Goal: Find specific page/section

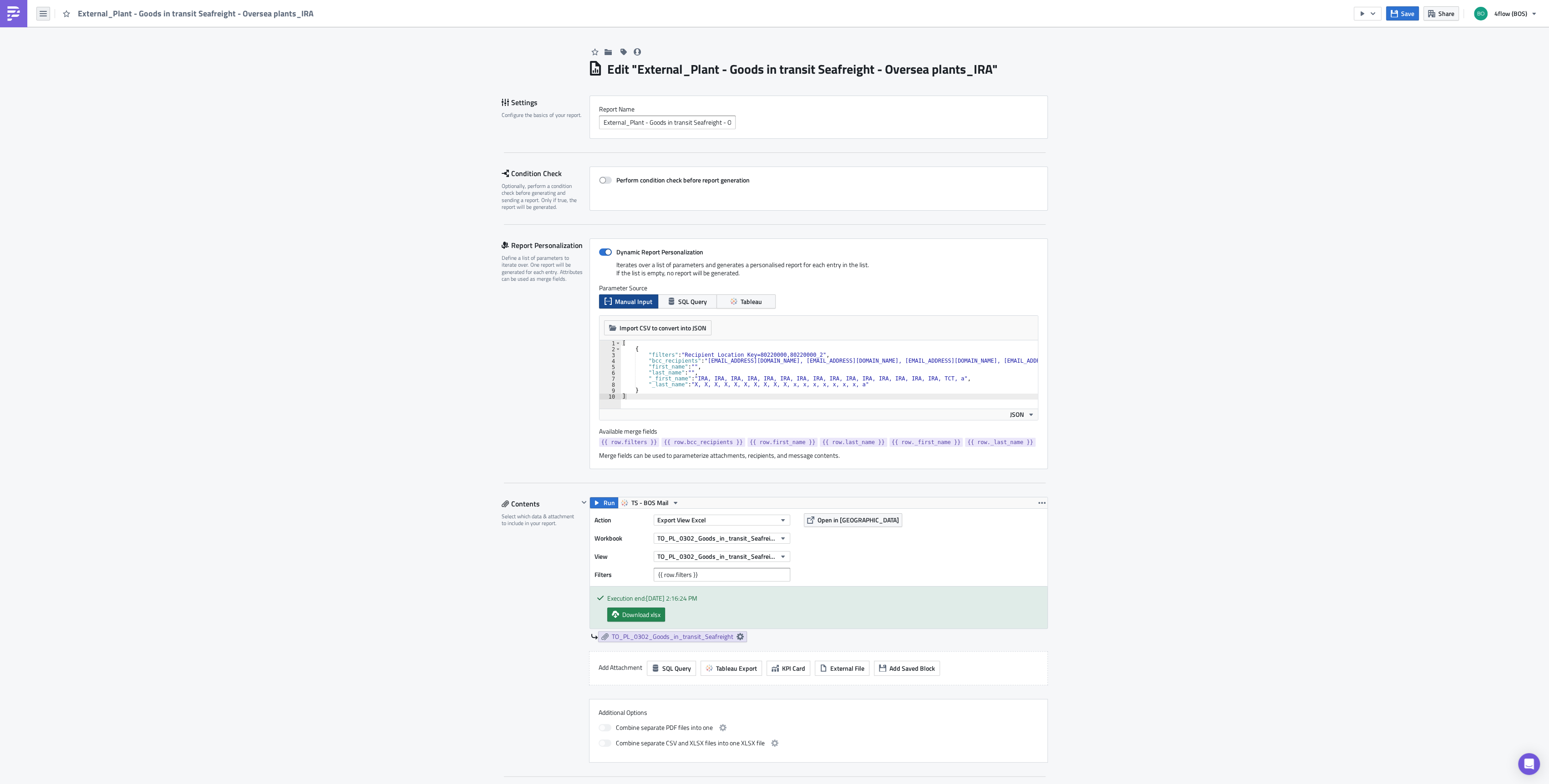
click at [44, 14] on icon "button" at bounding box center [43, 13] width 7 height 7
click at [70, 52] on div "Home" at bounding box center [82, 50] width 60 height 9
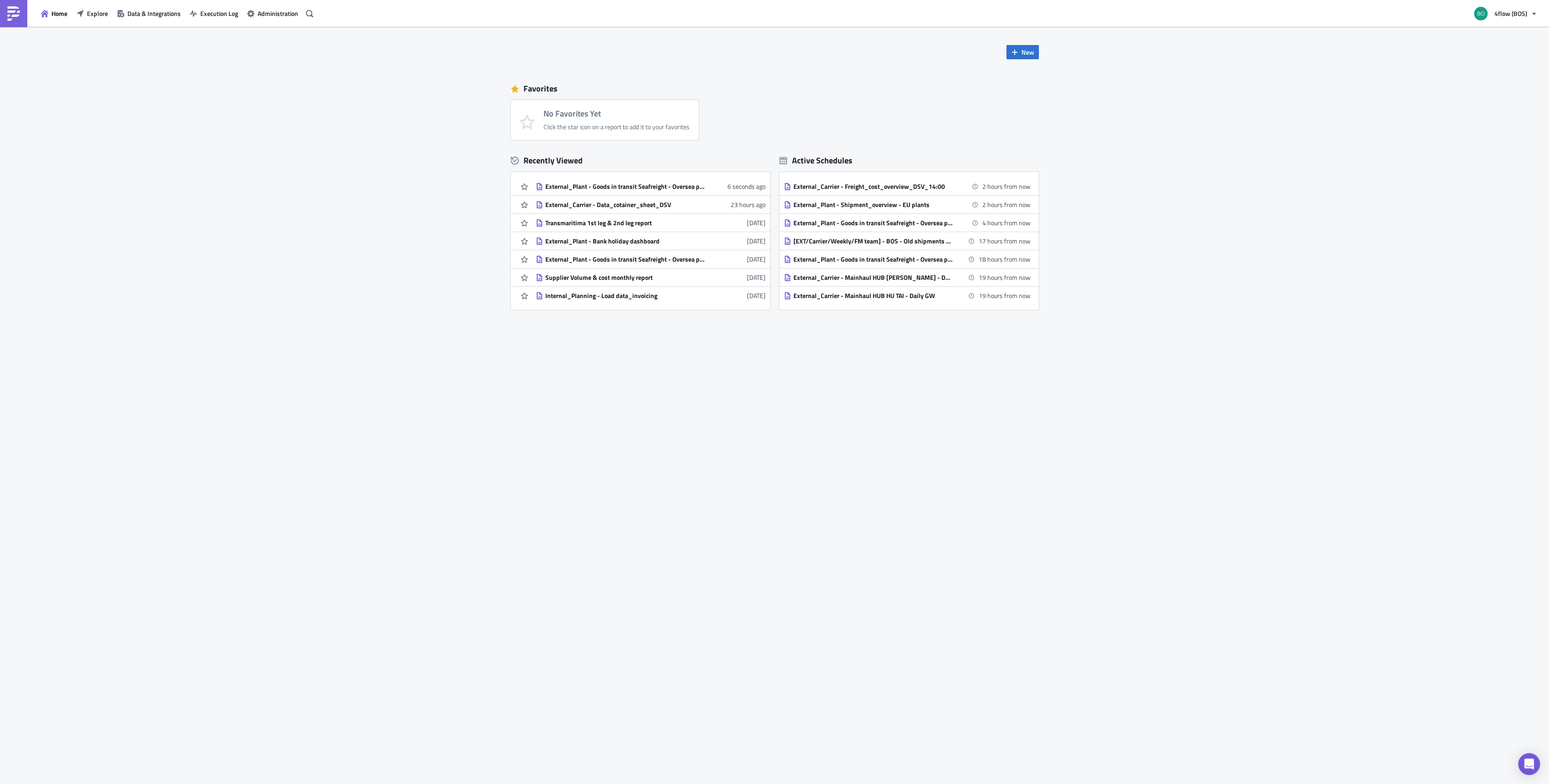
drag, startPoint x: 89, startPoint y: 14, endPoint x: 118, endPoint y: 21, distance: 29.8
click at [89, 14] on span "Explore" at bounding box center [97, 13] width 21 height 10
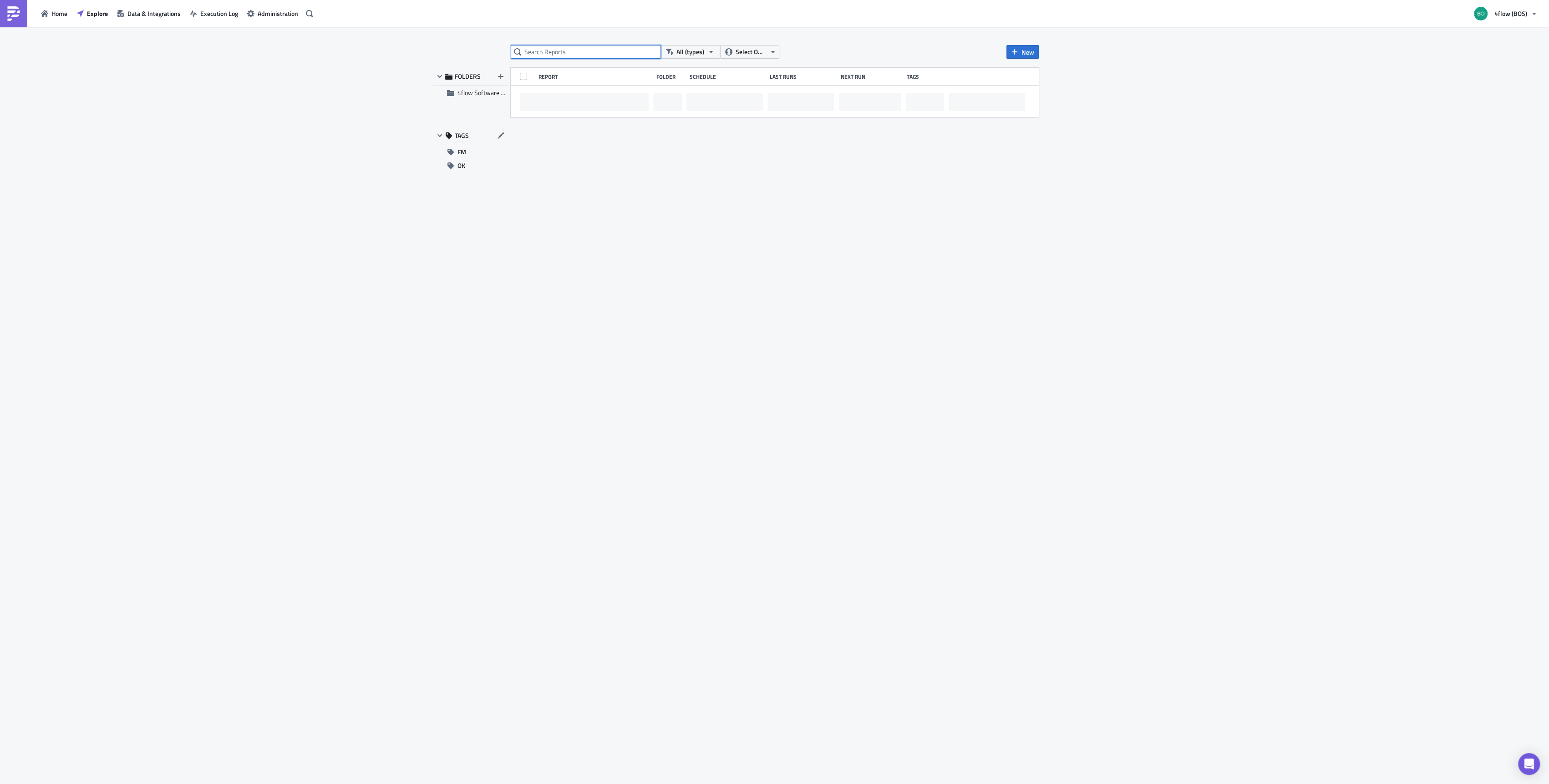
click at [527, 55] on input "text" at bounding box center [586, 51] width 150 height 13
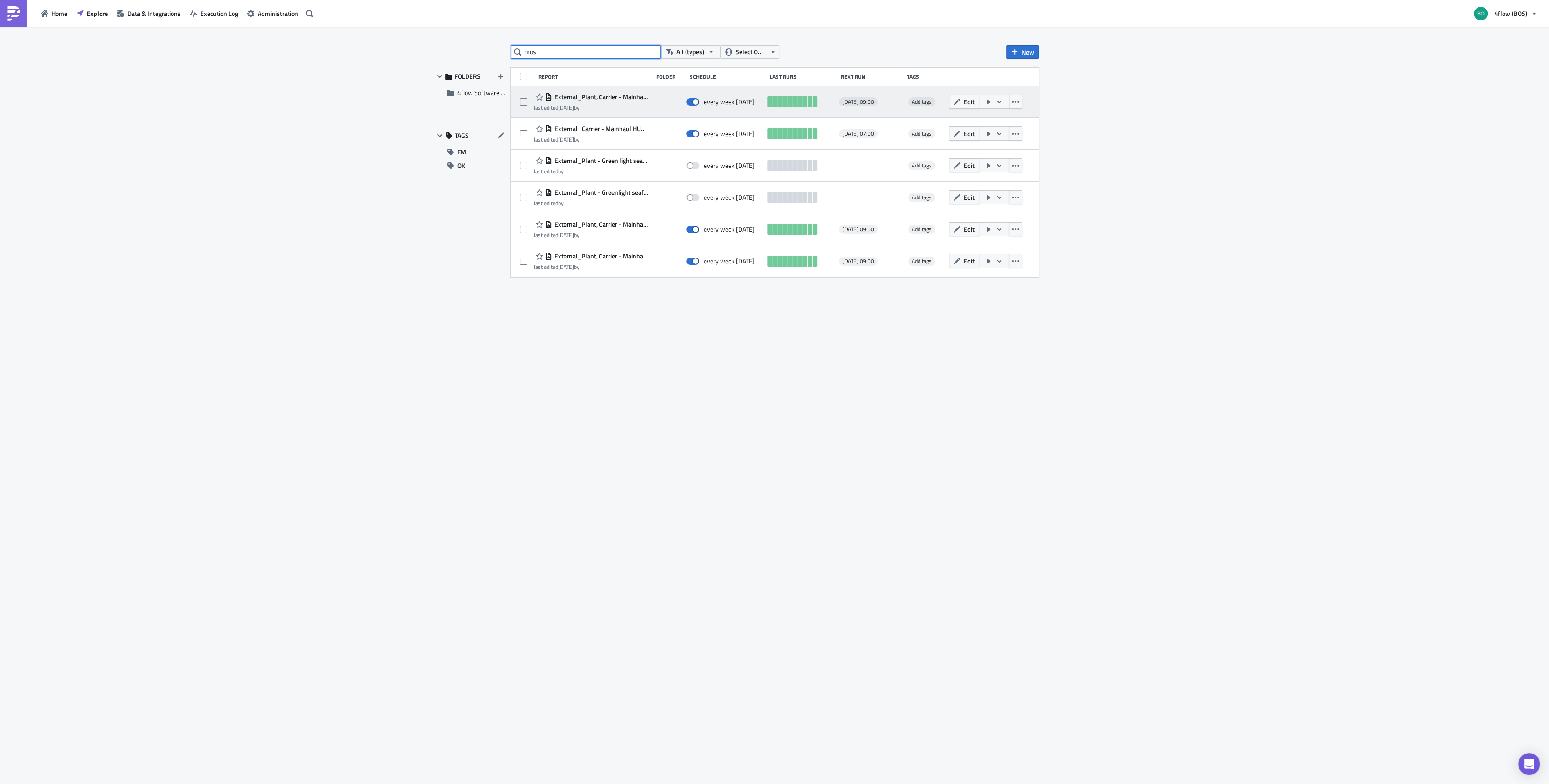
type input "mos"
click at [998, 100] on icon "button" at bounding box center [998, 102] width 7 height 7
click at [998, 138] on div "Run Report" at bounding box center [1019, 138] width 71 height 9
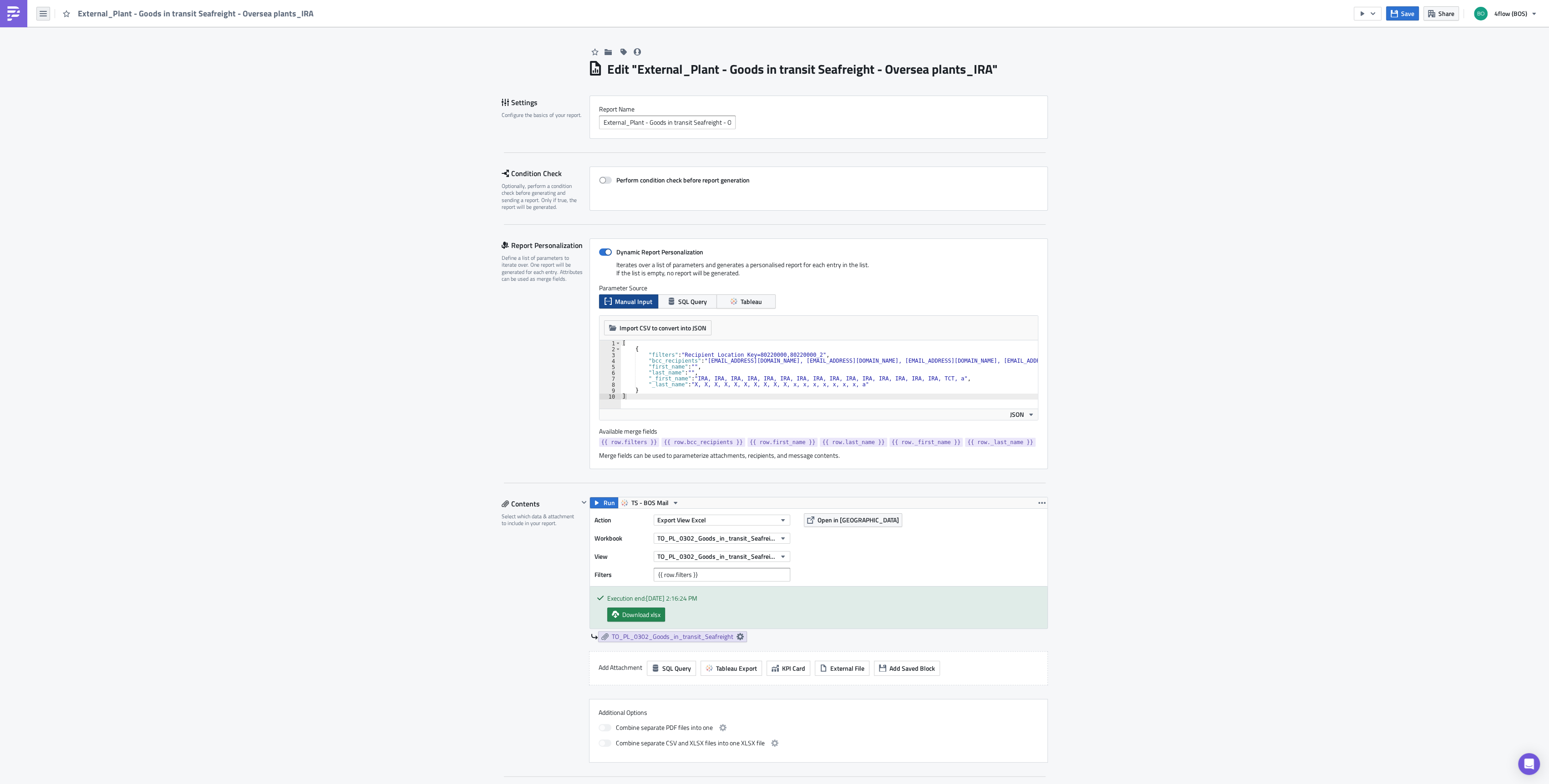
click at [44, 11] on icon "button" at bounding box center [43, 13] width 7 height 5
click at [59, 64] on div "Explore" at bounding box center [82, 64] width 60 height 9
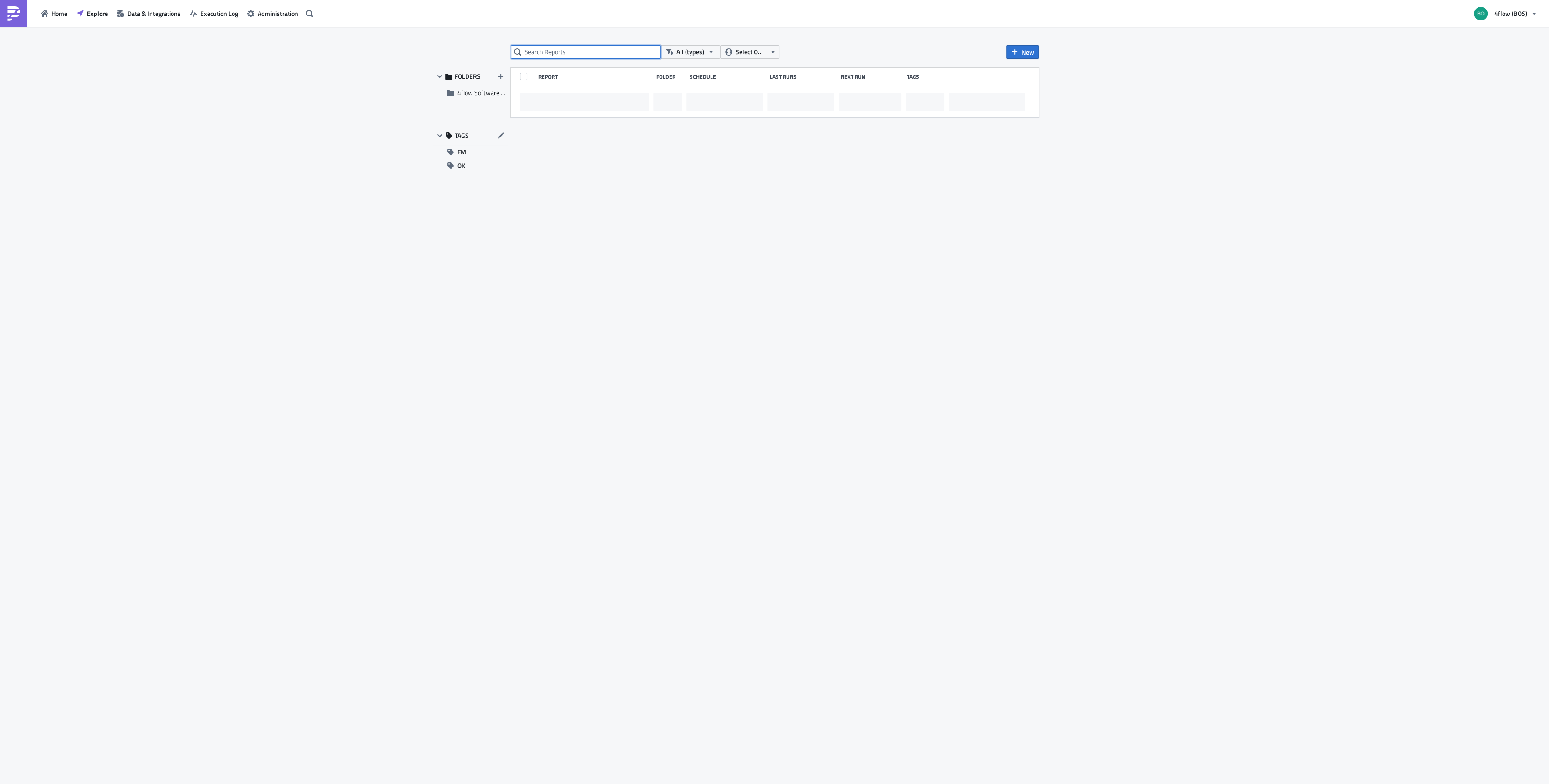
click at [532, 51] on input "text" at bounding box center [586, 51] width 150 height 13
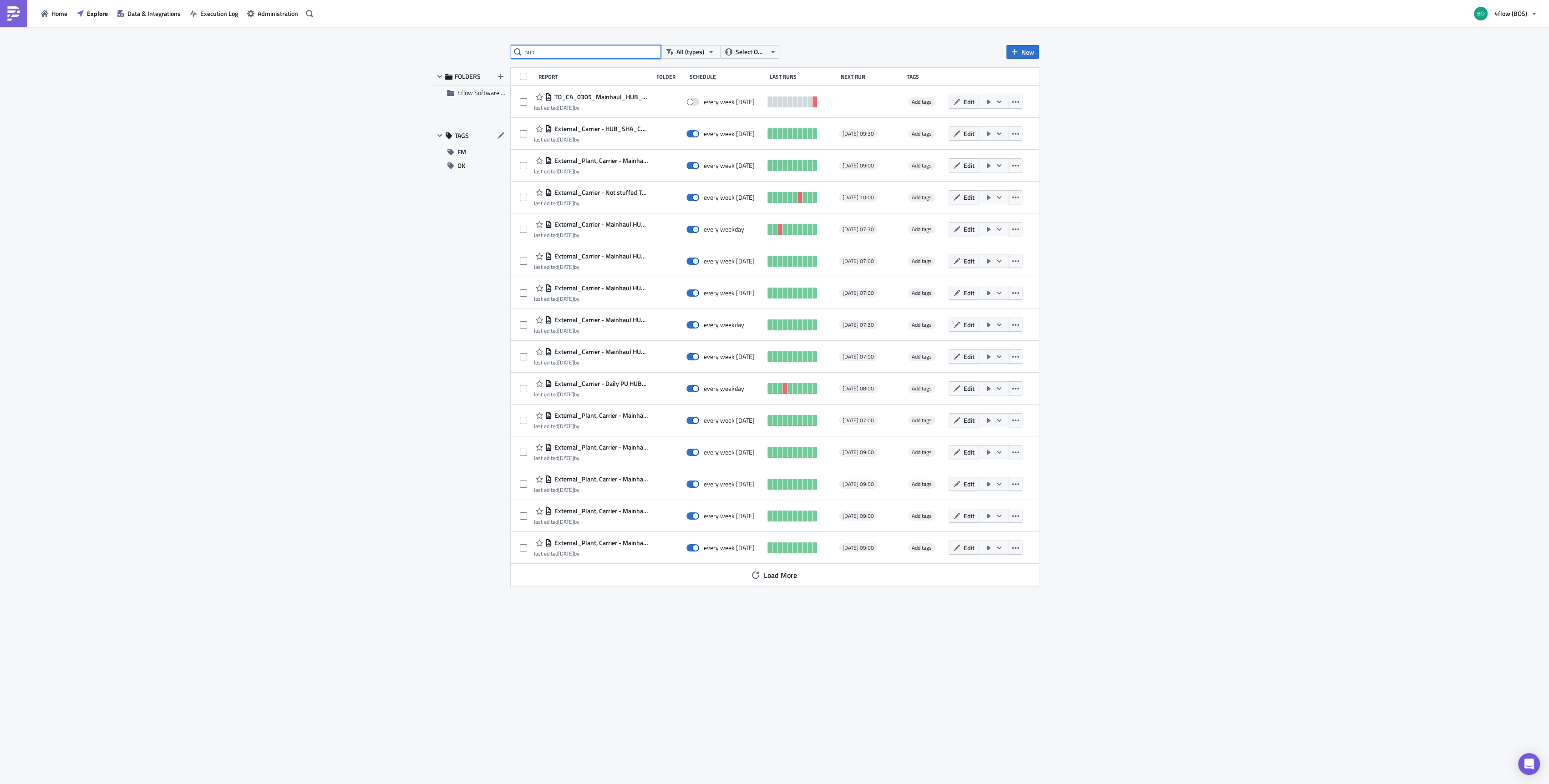
click at [597, 51] on input "hub" at bounding box center [586, 51] width 150 height 13
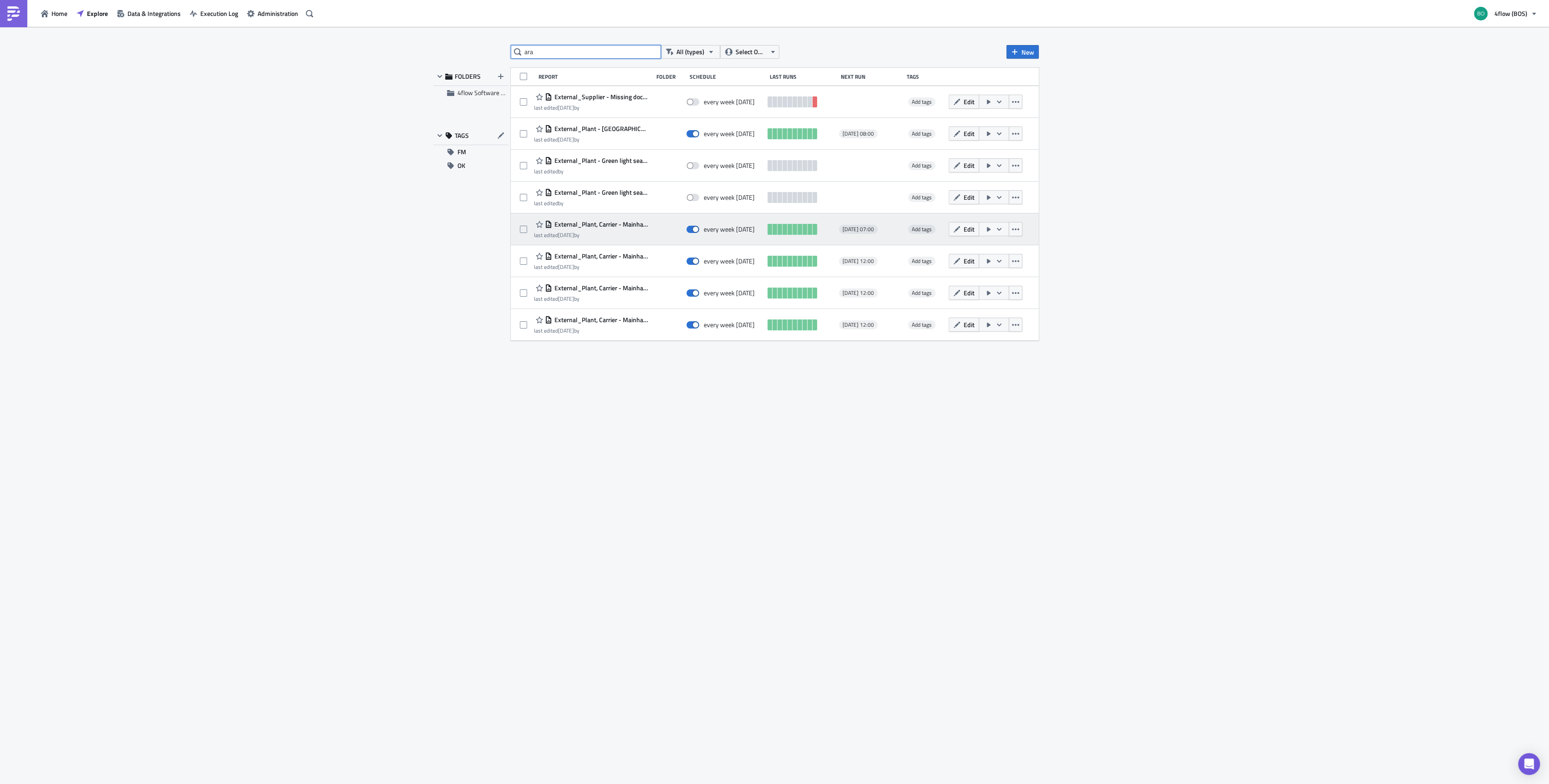
type input "ara"
click at [637, 223] on span "External_Plant, Carrier - Mainhaul HUB HU ARA - [DATE] GW" at bounding box center [600, 224] width 96 height 8
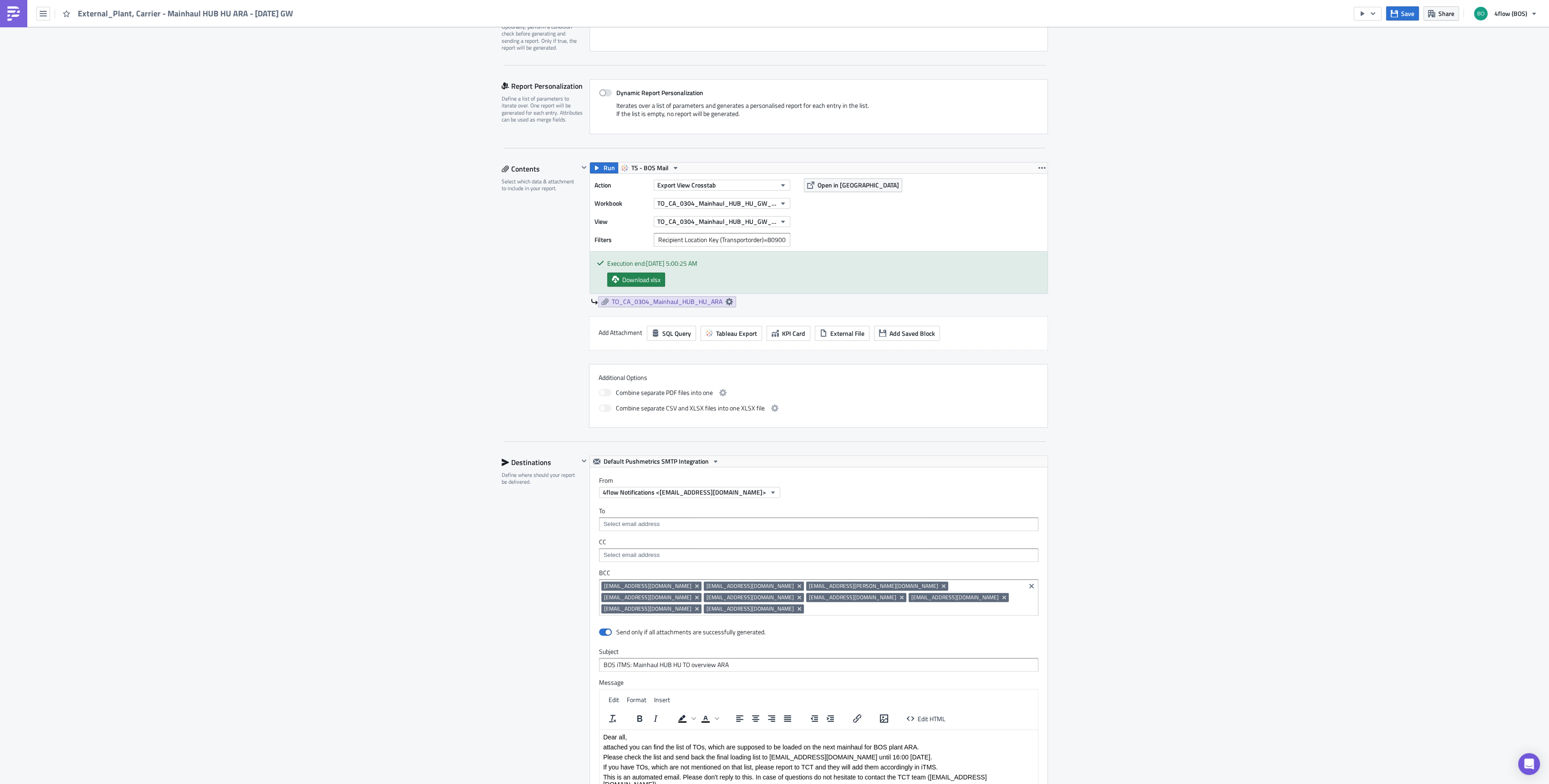
scroll to position [242, 0]
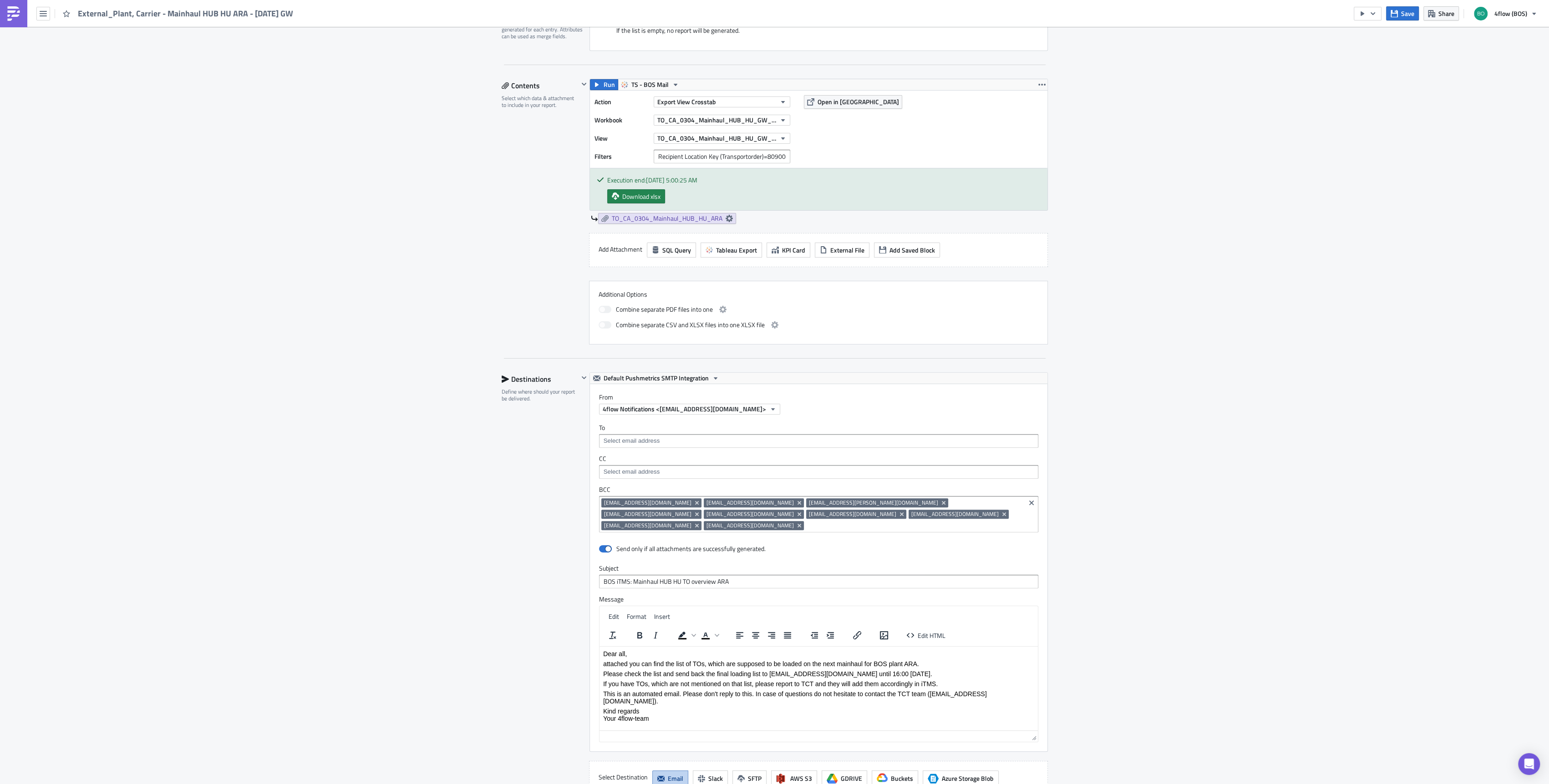
click at [14, 18] on img at bounding box center [13, 13] width 14 height 14
